Goal: Navigation & Orientation: Find specific page/section

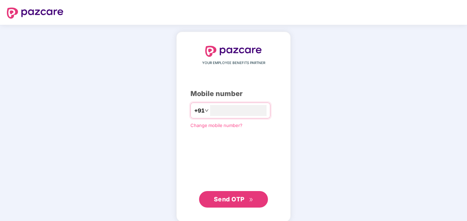
type input "**********"
click at [238, 198] on span "Send OTP" at bounding box center [229, 198] width 31 height 7
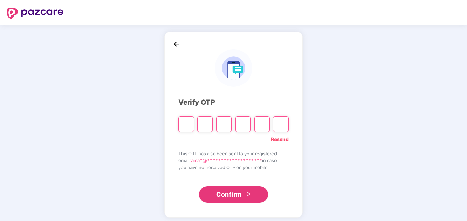
click at [187, 125] on input "Please enter verification code. Digit 1" at bounding box center [185, 124] width 15 height 16
paste input "*"
type input "*"
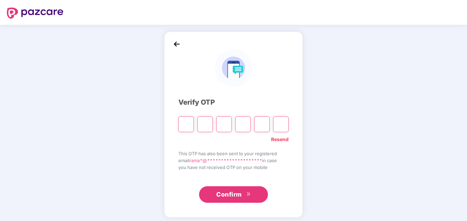
type input "*"
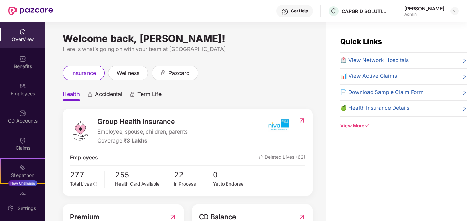
click at [287, 78] on div "insurance wellness pazcard" at bounding box center [188, 73] width 250 height 14
click at [379, 148] on div "Quick Links 🏥 View Network Hospitals 📊 View Active Claims 📄 Download Sample Cla…" at bounding box center [396, 132] width 140 height 221
